Goal: Find specific page/section: Find specific page/section

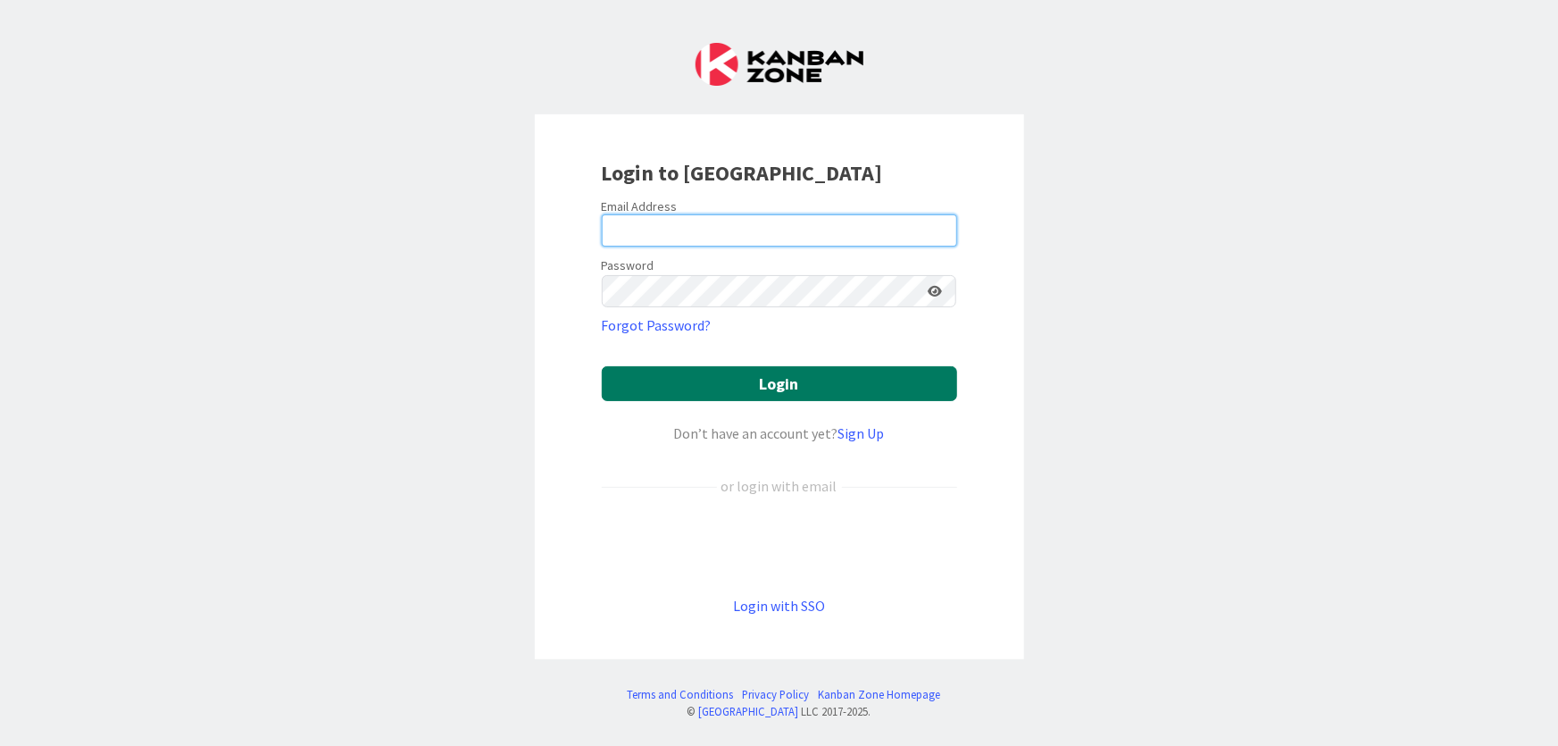
type input "[EMAIL_ADDRESS][DOMAIN_NAME]"
click at [762, 375] on button "Login" at bounding box center [779, 383] width 355 height 35
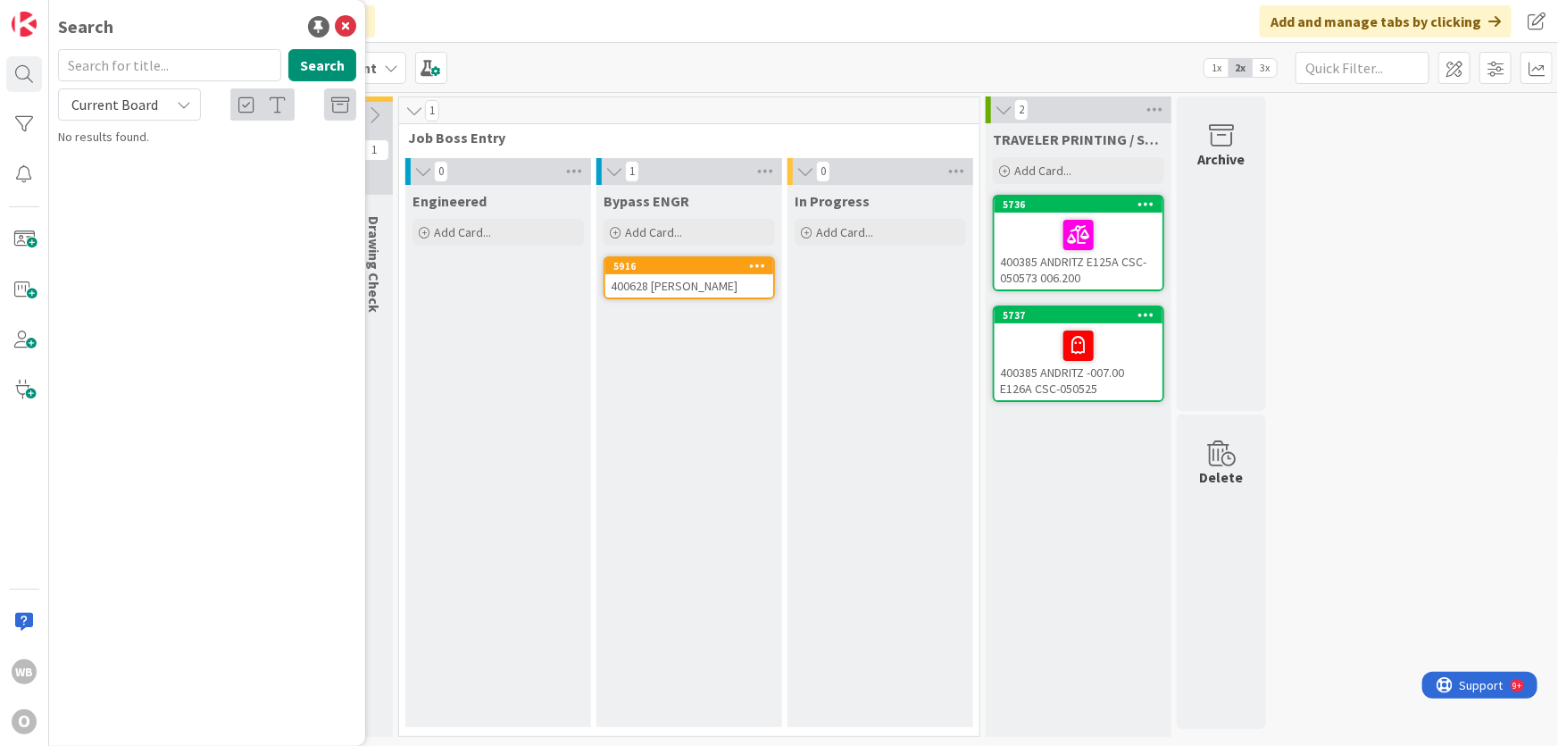
click at [97, 60] on input "text" at bounding box center [169, 65] width 223 height 32
type input "Andritz"
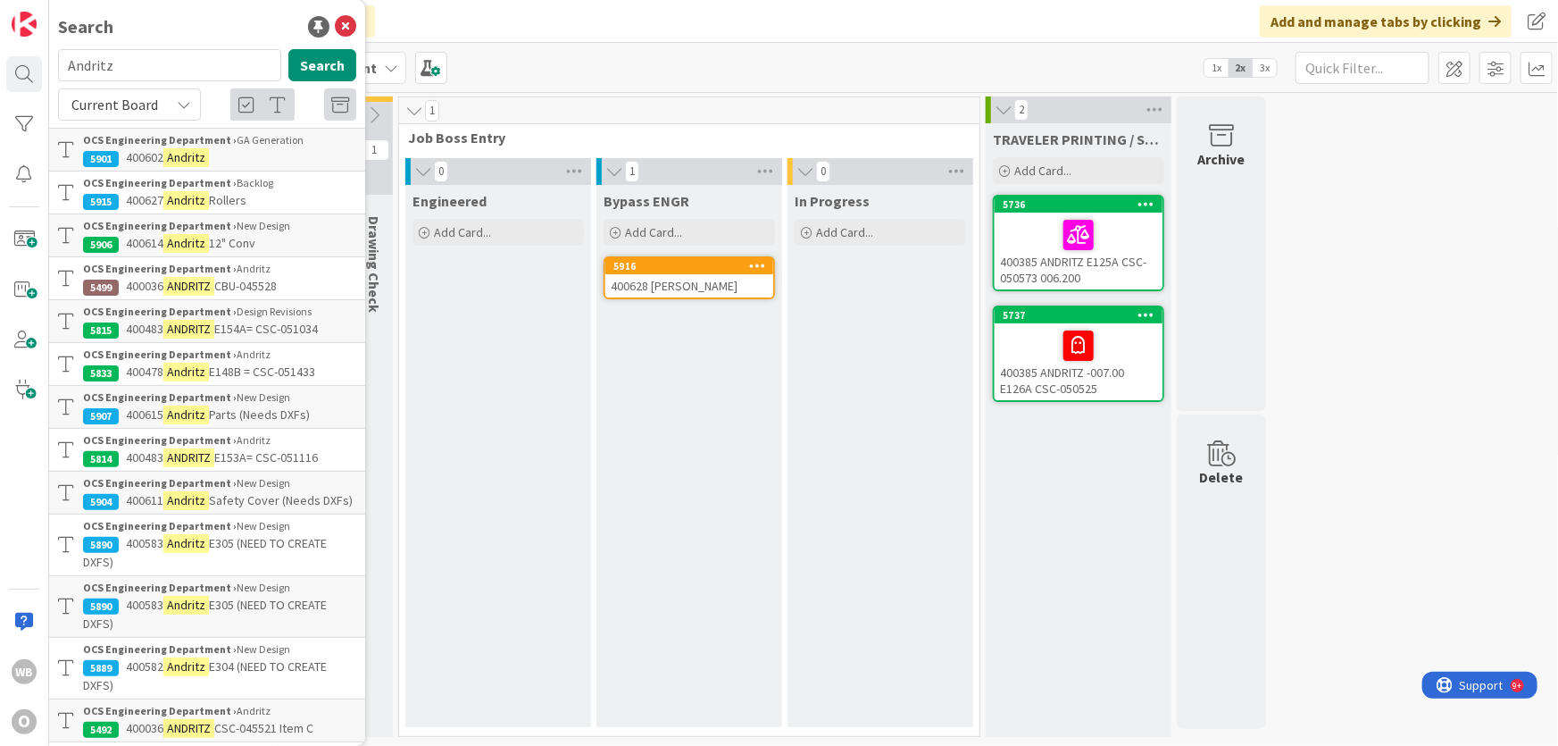
click at [196, 188] on b "OCS Engineering Department ›" at bounding box center [160, 182] width 154 height 13
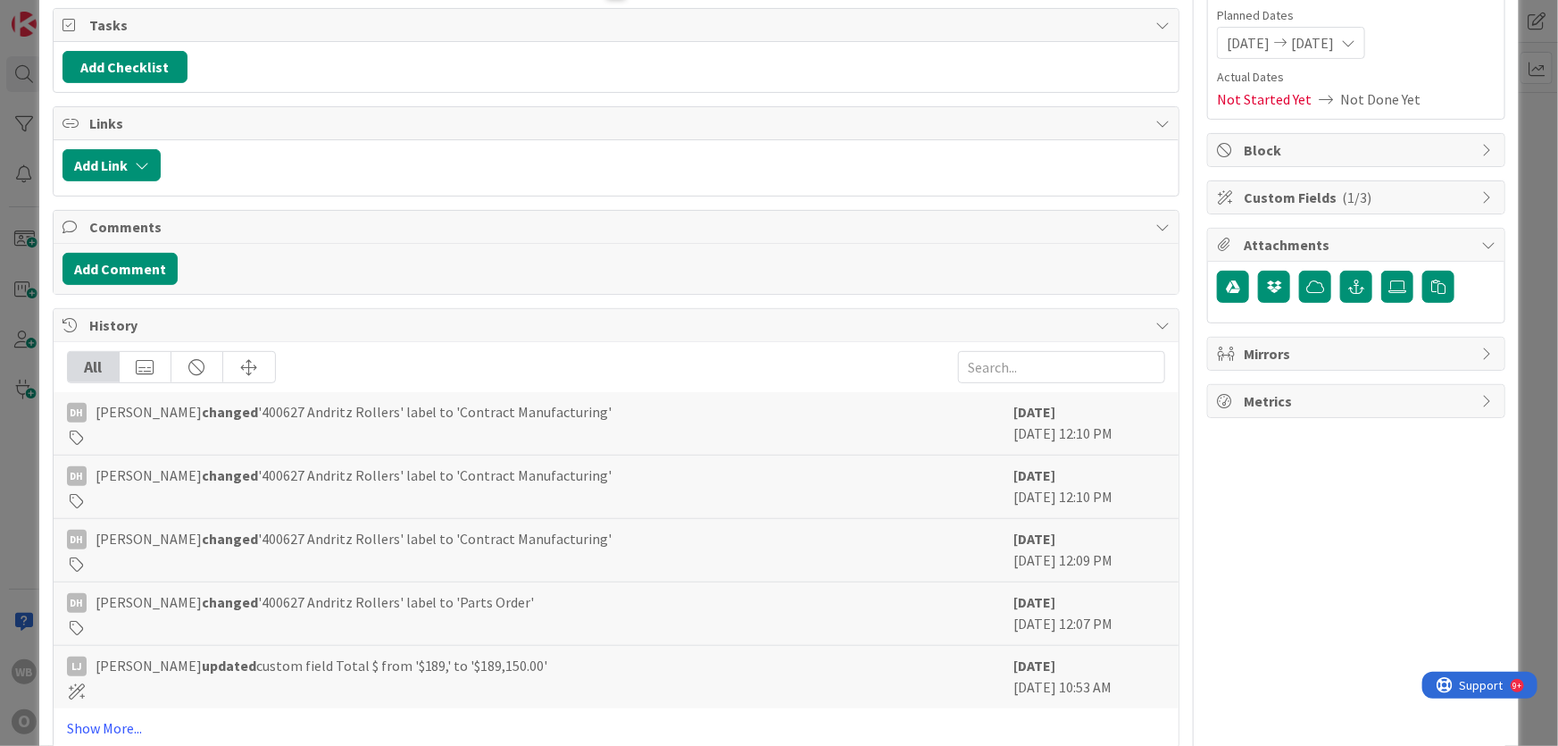
scroll to position [250, 0]
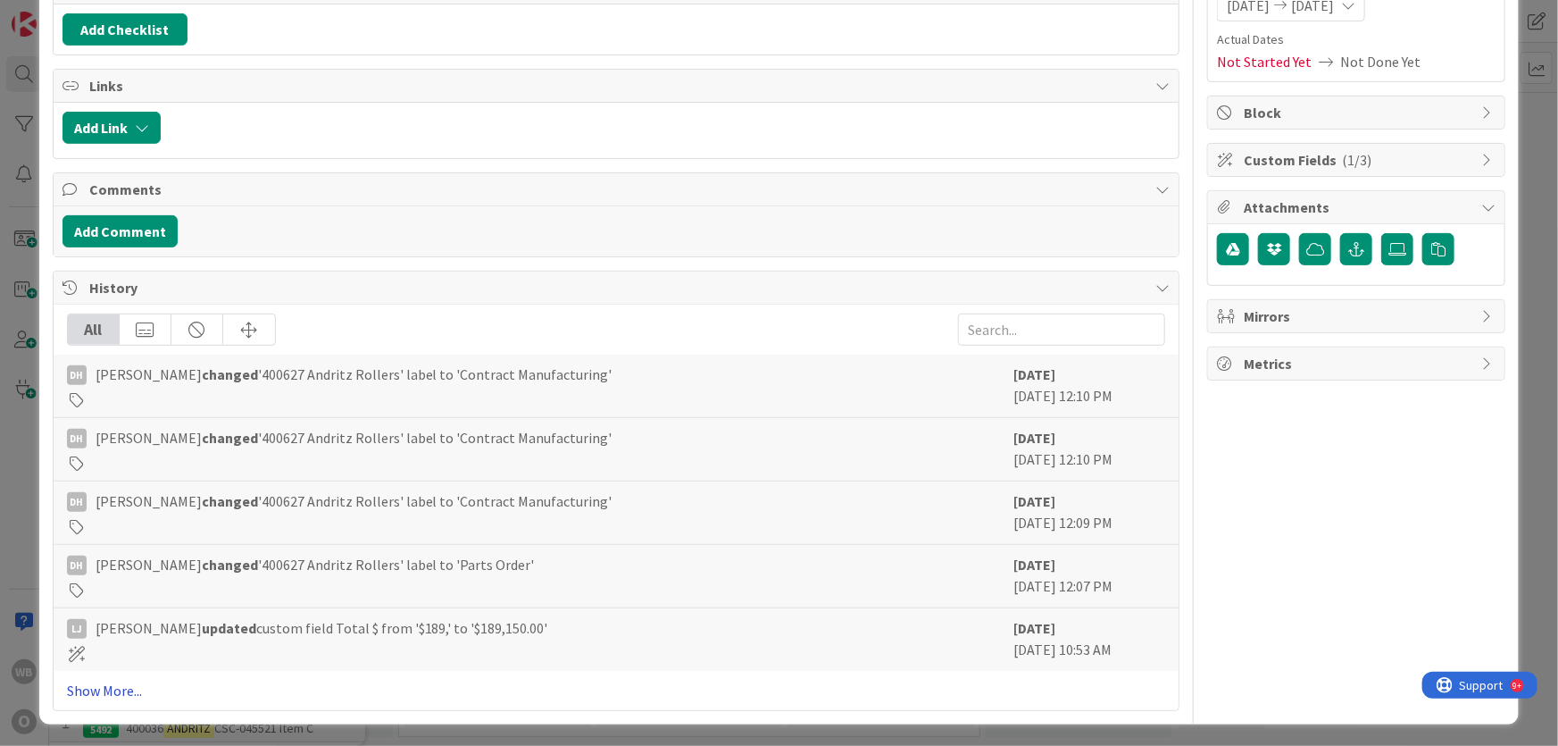
click at [97, 689] on link "Show More..." at bounding box center [616, 689] width 1099 height 21
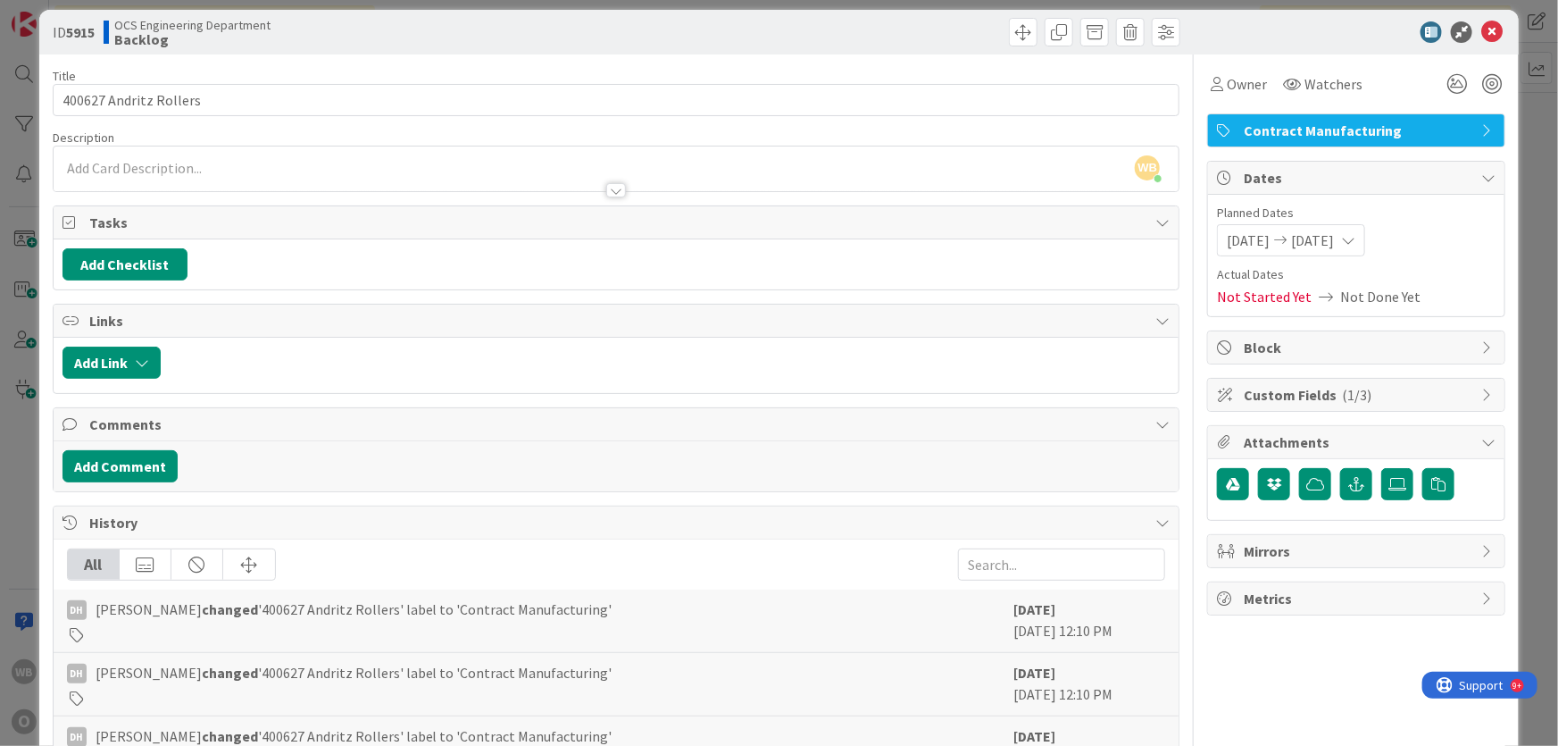
scroll to position [0, 0]
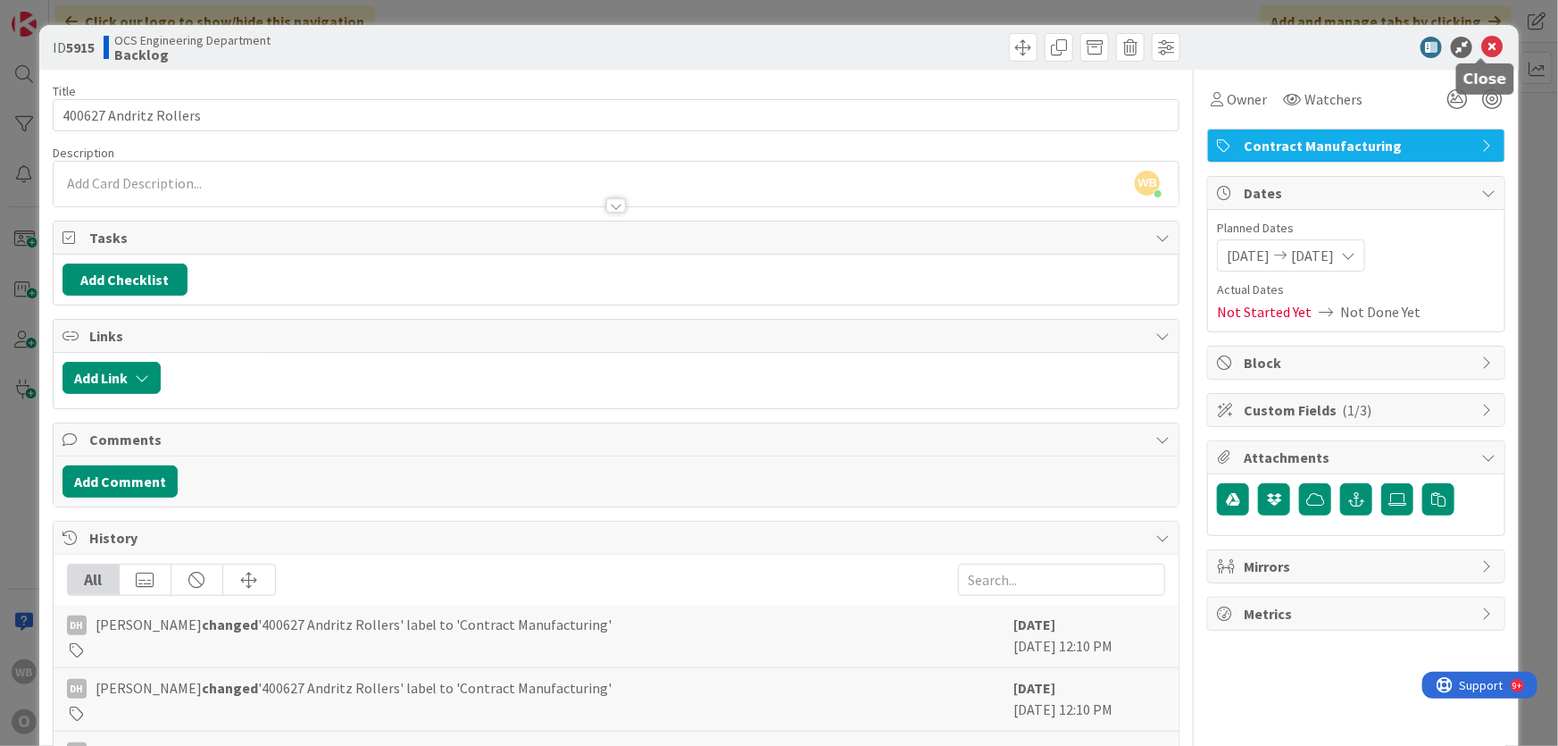
click at [1482, 42] on icon at bounding box center [1491, 47] width 21 height 21
